Goal: Check status: Check status

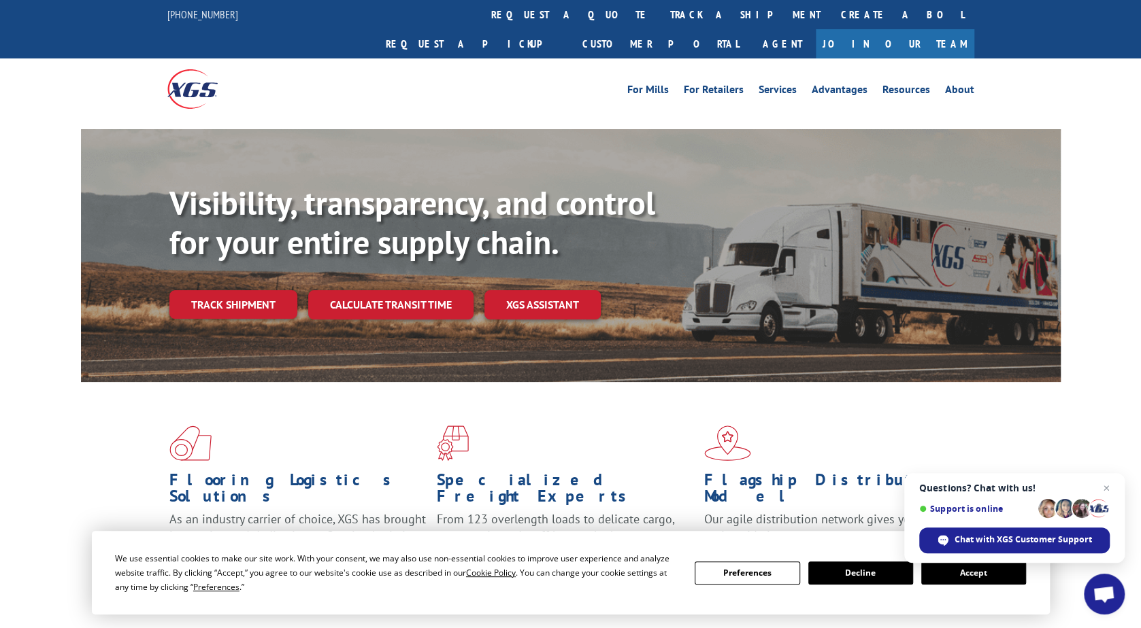
click at [990, 573] on button "Accept" at bounding box center [973, 573] width 105 height 23
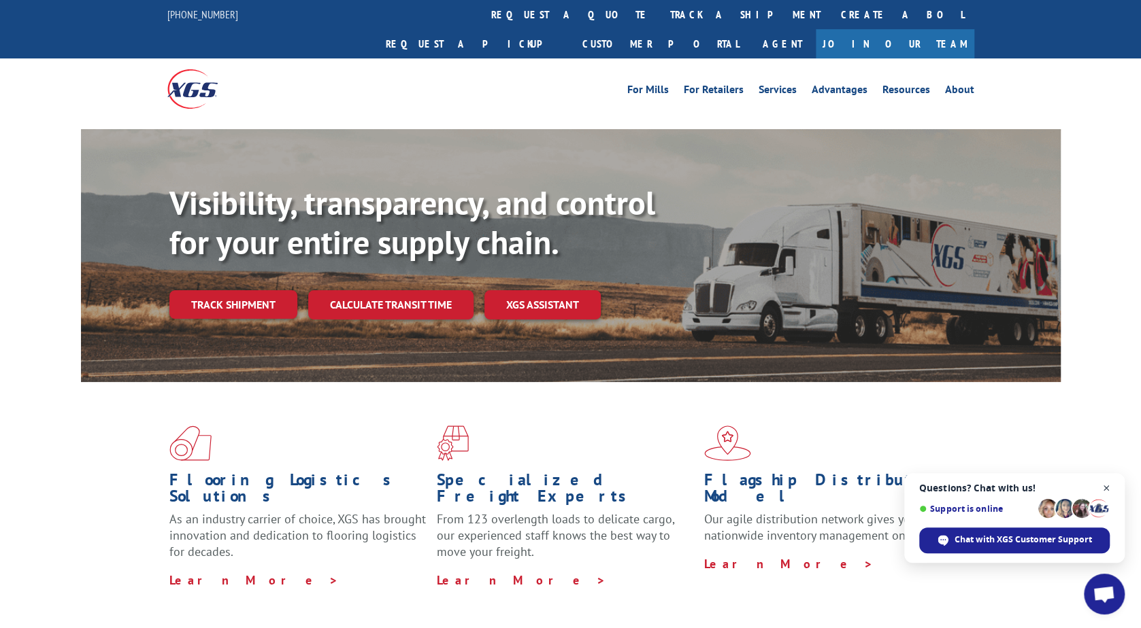
click at [1107, 487] on span "Close chat" at bounding box center [1106, 488] width 17 height 17
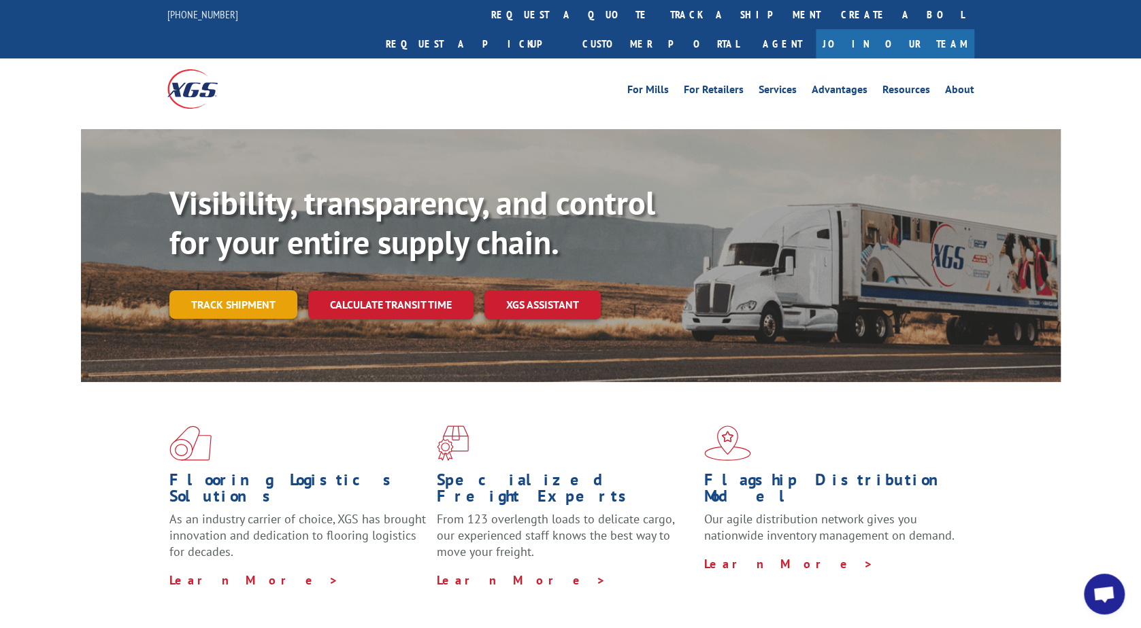
click at [233, 290] on link "Track shipment" at bounding box center [233, 304] width 128 height 29
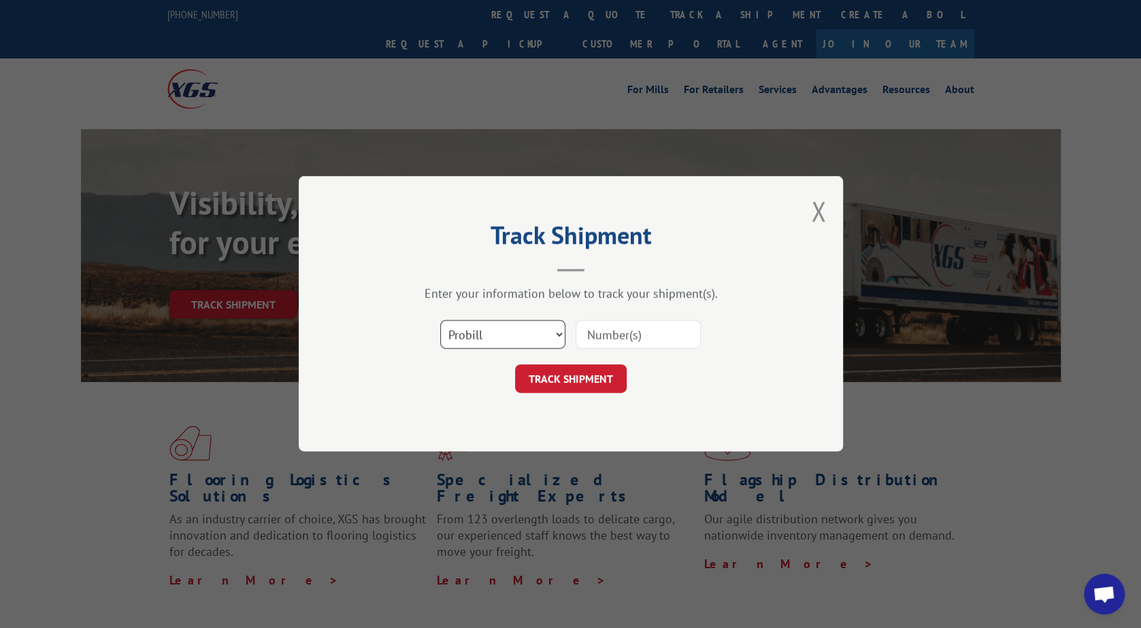
click at [560, 331] on select "Select category... Probill BOL PO" at bounding box center [502, 335] width 125 height 29
select select "bol"
click at [440, 321] on select "Select category... Probill BOL PO" at bounding box center [502, 335] width 125 height 29
click at [618, 338] on input at bounding box center [637, 335] width 125 height 29
type input "17604982"
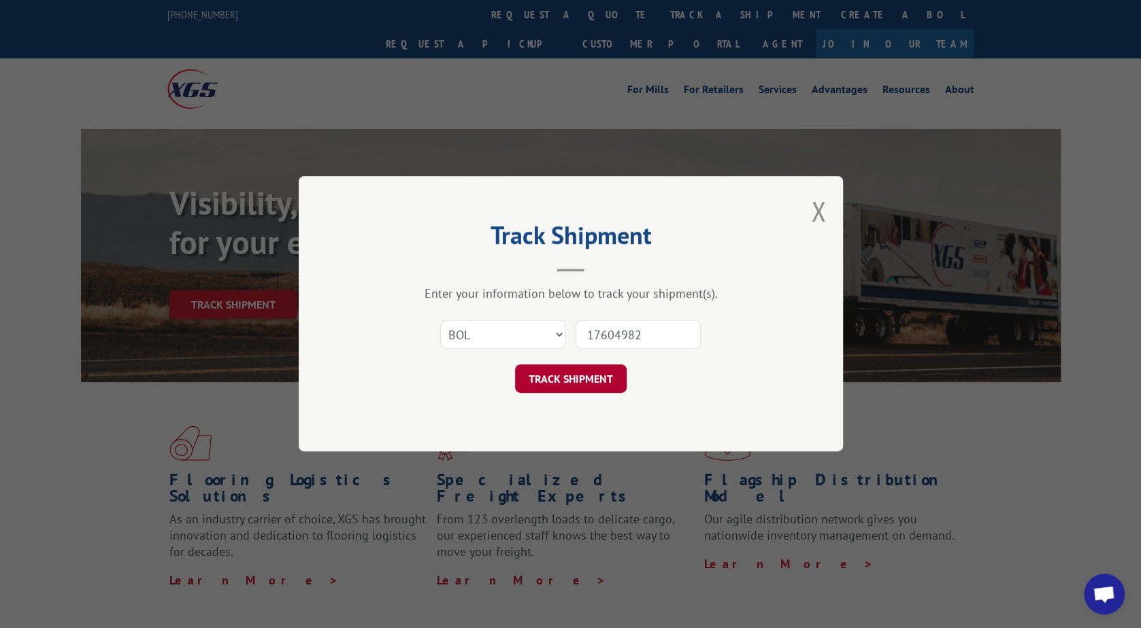
click at [562, 382] on button "TRACK SHIPMENT" at bounding box center [571, 379] width 112 height 29
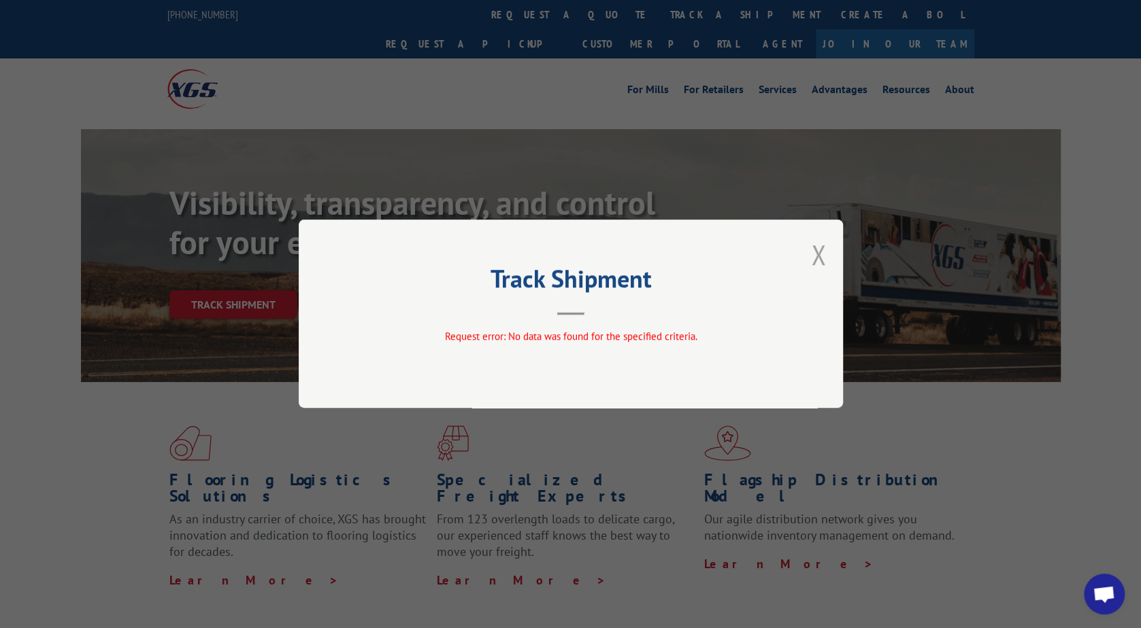
click at [813, 251] on button "Close modal" at bounding box center [818, 255] width 15 height 36
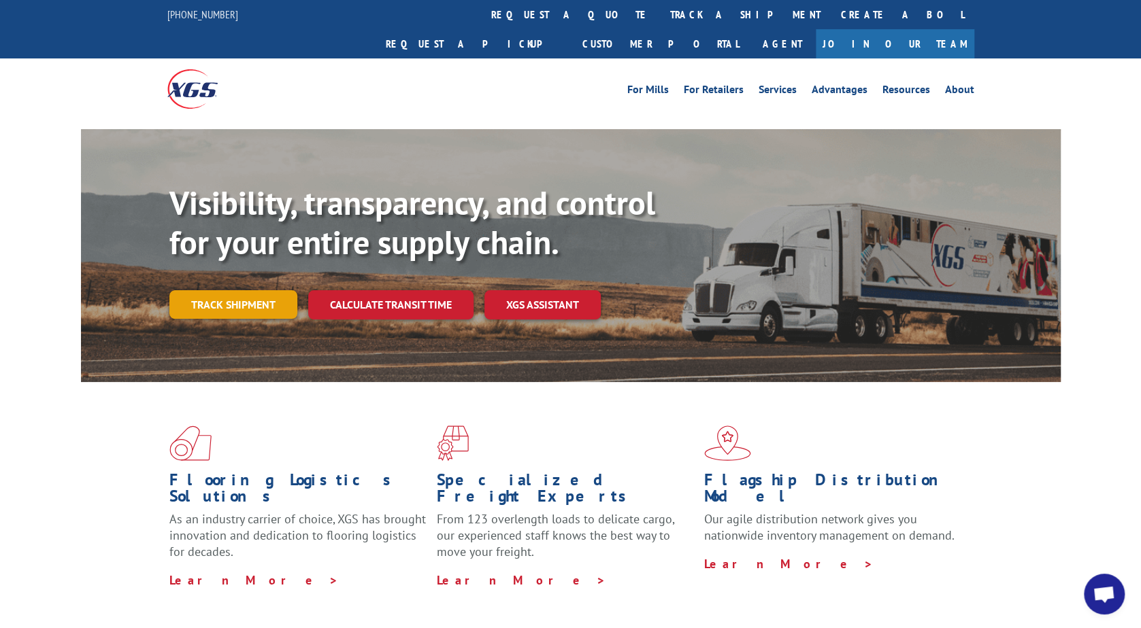
click at [239, 290] on link "Track shipment" at bounding box center [233, 304] width 128 height 29
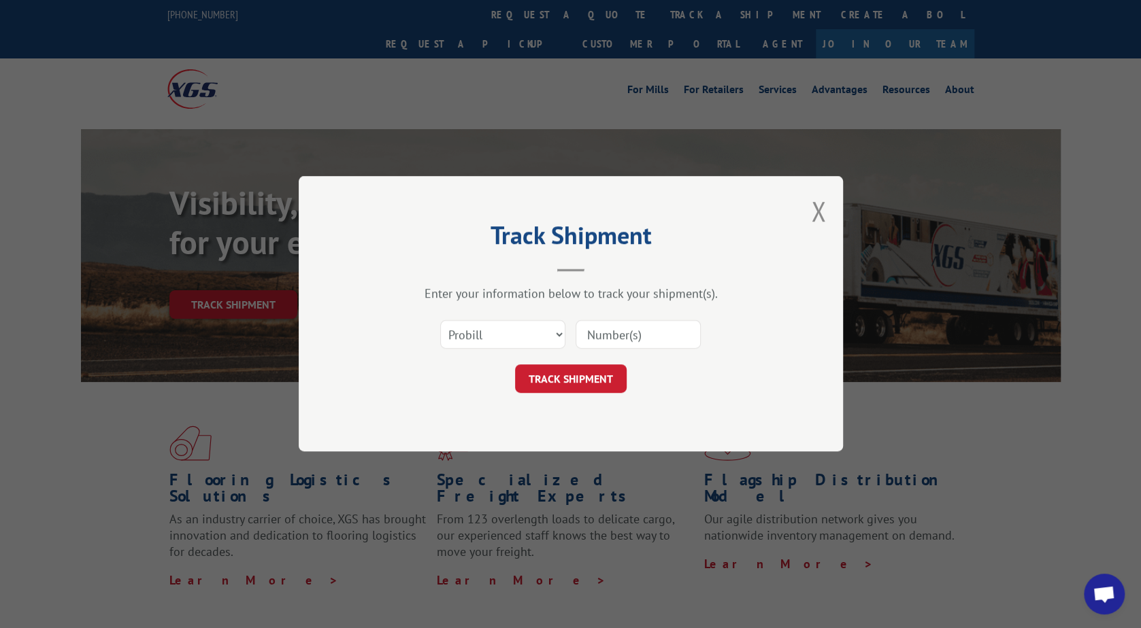
click at [634, 334] on input at bounding box center [637, 335] width 125 height 29
type input "17604982"
click at [557, 371] on button "TRACK SHIPMENT" at bounding box center [571, 379] width 112 height 29
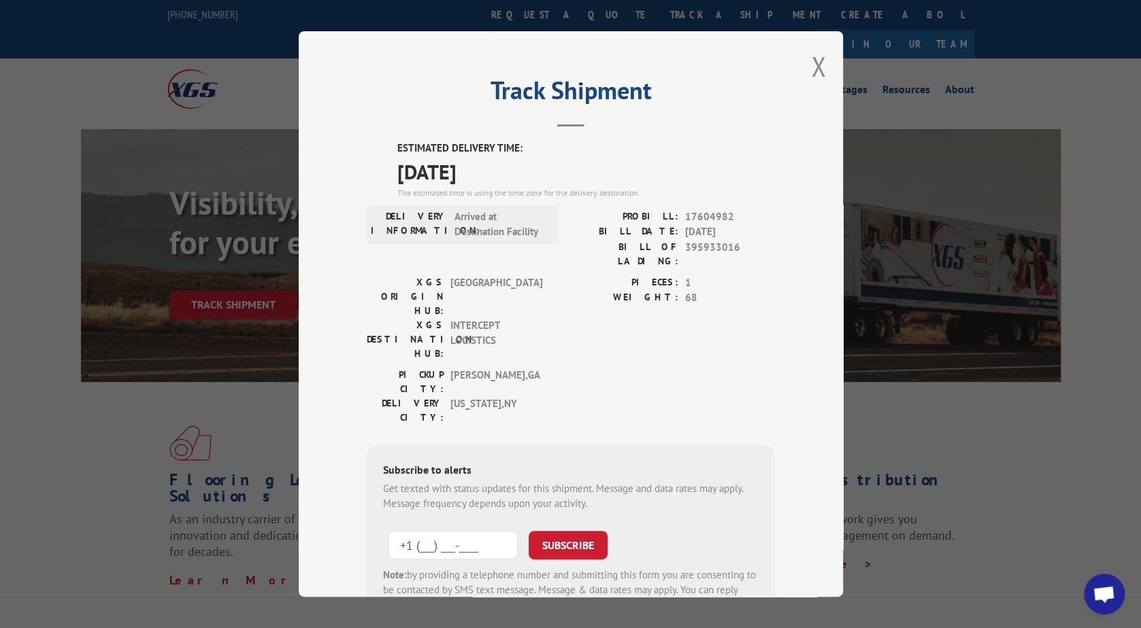
click at [414, 531] on input "+1 (___) ___-____" at bounding box center [452, 545] width 129 height 29
type input "[PHONE_NUMBER]"
click at [556, 531] on button "SUBSCRIBE" at bounding box center [567, 545] width 79 height 29
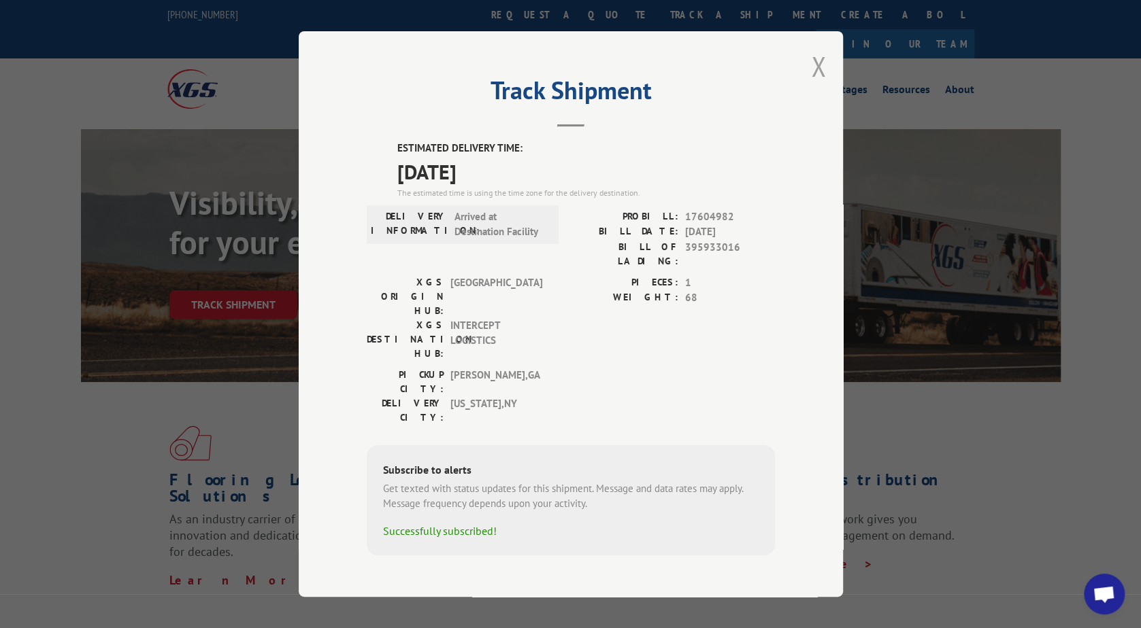
click at [820, 73] on button "Close modal" at bounding box center [818, 66] width 15 height 36
